Goal: Navigation & Orientation: Find specific page/section

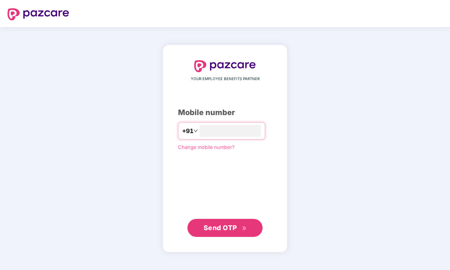
type input "**********"
click at [226, 230] on span "Send OTP" at bounding box center [220, 227] width 33 height 8
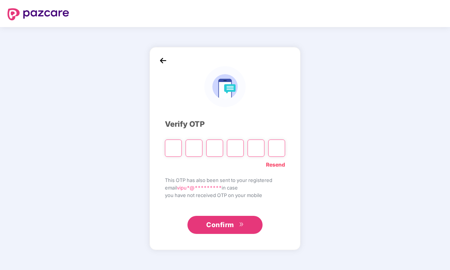
type input "*"
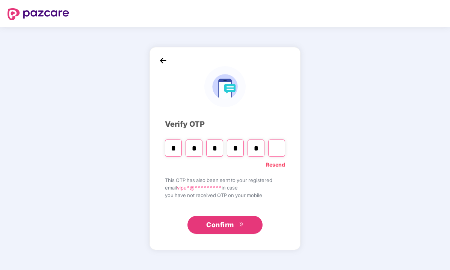
type input "*"
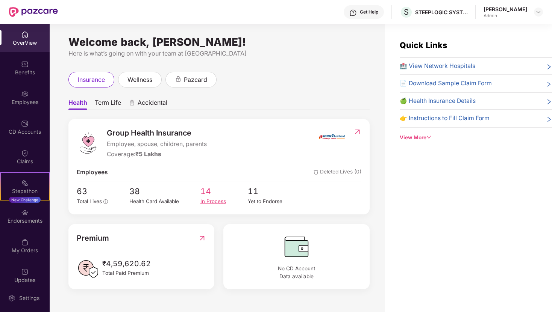
click at [208, 194] on span "14" at bounding box center [223, 191] width 47 height 13
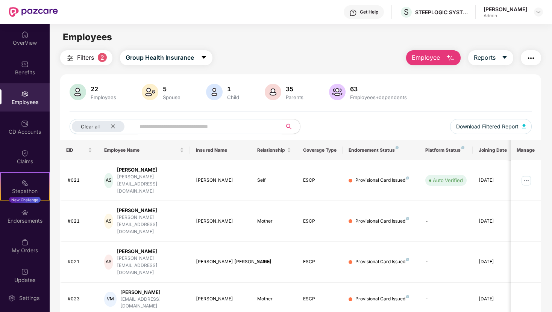
click at [168, 94] on div "Spouse" at bounding box center [171, 97] width 21 height 6
click at [148, 91] on img at bounding box center [150, 92] width 17 height 17
click at [284, 93] on div "35 Parents" at bounding box center [295, 93] width 24 height 16
click at [350, 94] on div "Employees+dependents" at bounding box center [379, 97] width 60 height 6
click at [28, 50] on div "OverView" at bounding box center [25, 38] width 50 height 28
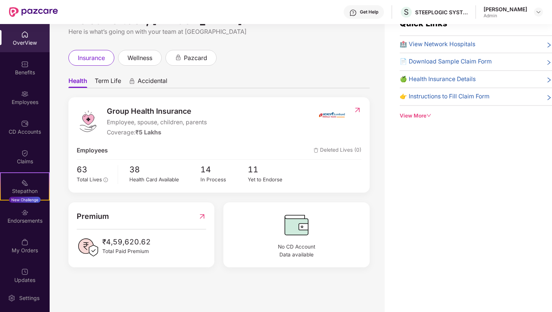
scroll to position [24, 0]
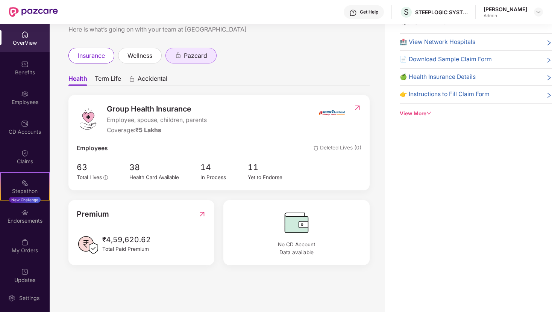
click at [189, 57] on span "pazcard" at bounding box center [195, 55] width 23 height 9
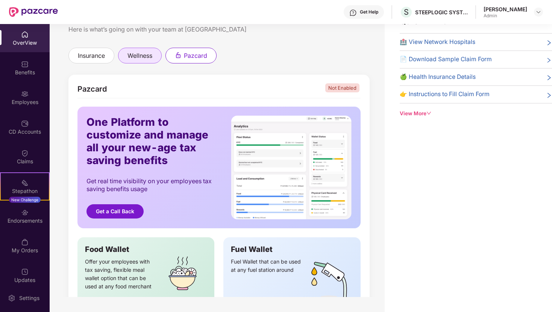
click at [145, 55] on span "wellness" at bounding box center [139, 55] width 25 height 9
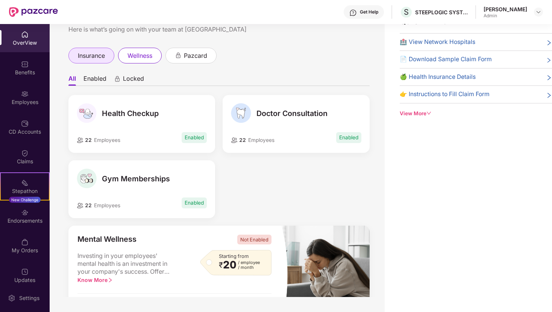
click at [100, 56] on span "insurance" at bounding box center [91, 55] width 27 height 9
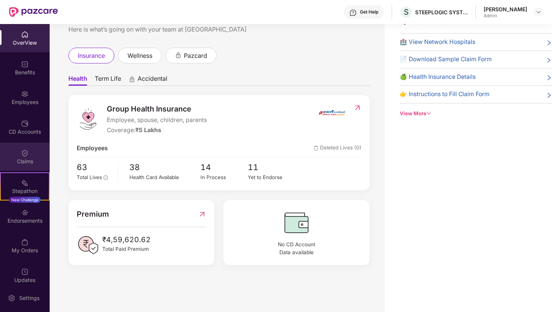
click at [30, 161] on div "Claims" at bounding box center [25, 162] width 50 height 8
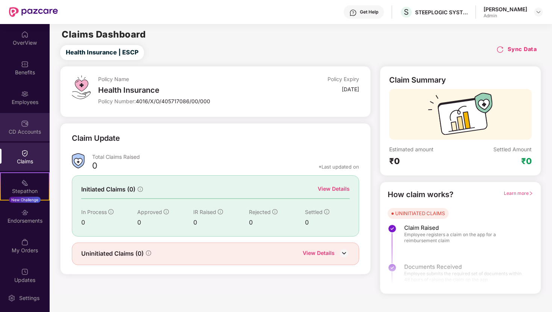
click at [32, 128] on div "CD Accounts" at bounding box center [25, 132] width 50 height 8
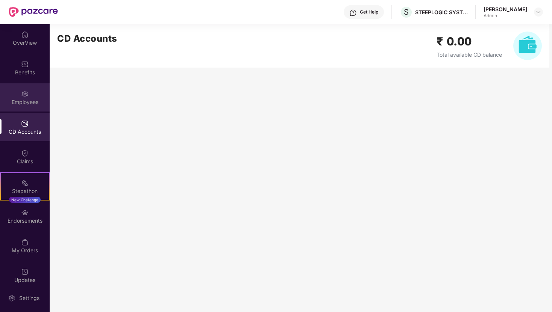
click at [32, 97] on div "Employees" at bounding box center [25, 97] width 50 height 28
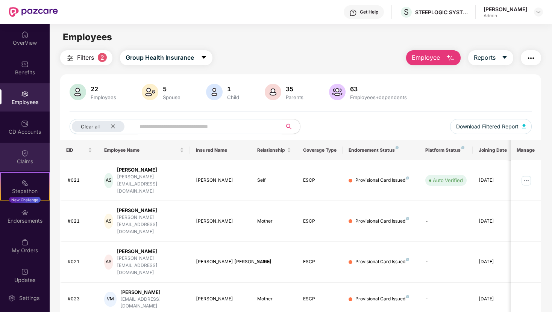
click at [30, 159] on div "Claims" at bounding box center [25, 162] width 50 height 8
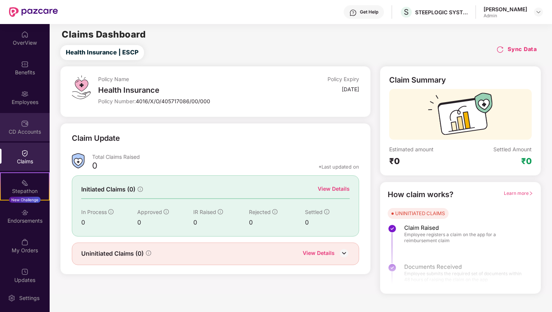
click at [31, 125] on div "CD Accounts" at bounding box center [25, 127] width 50 height 28
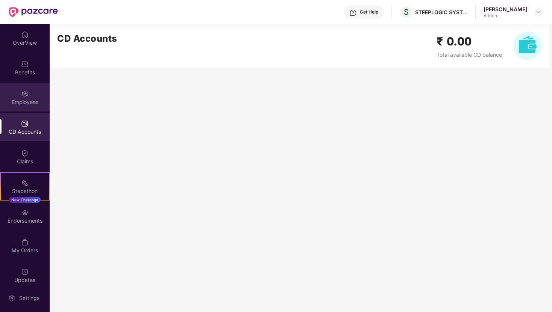
click at [31, 98] on div "Employees" at bounding box center [25, 102] width 50 height 8
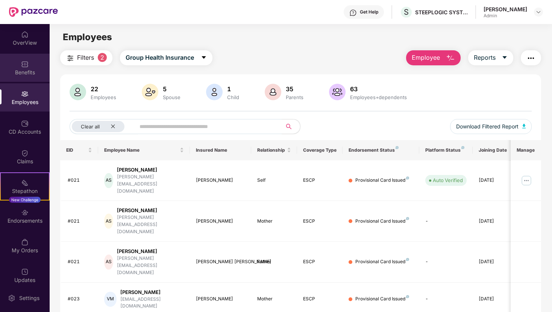
click at [30, 74] on div "Benefits" at bounding box center [25, 73] width 50 height 8
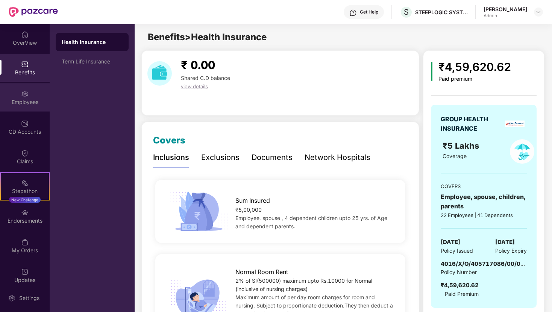
click at [21, 105] on div "Employees" at bounding box center [25, 102] width 50 height 8
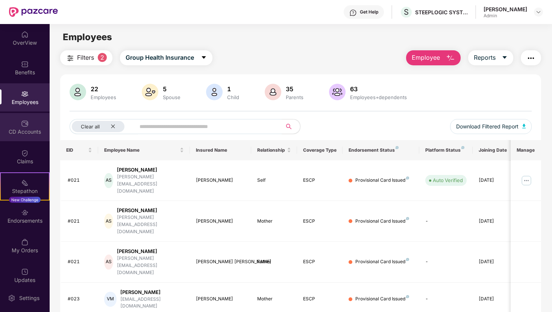
click at [19, 128] on div "CD Accounts" at bounding box center [25, 132] width 50 height 8
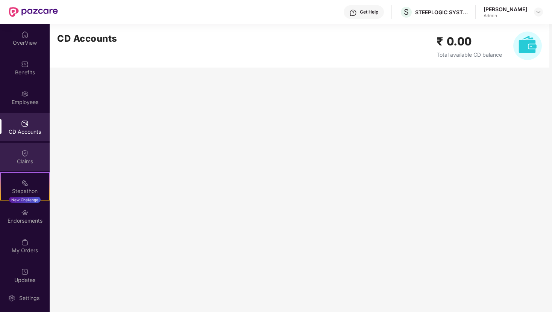
click at [20, 159] on div "Claims" at bounding box center [25, 162] width 50 height 8
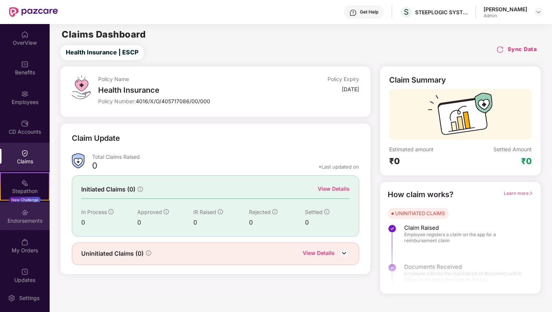
click at [18, 217] on div "Endorsements" at bounding box center [25, 216] width 50 height 28
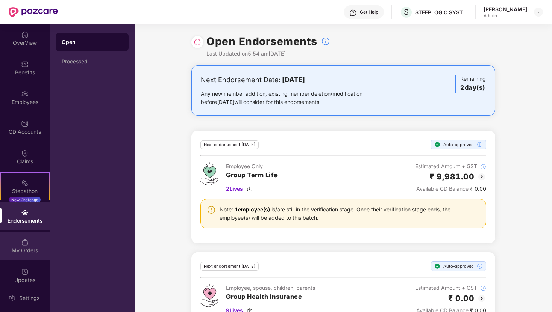
click at [21, 250] on div "My Orders" at bounding box center [25, 251] width 50 height 8
